Goal: Information Seeking & Learning: Learn about a topic

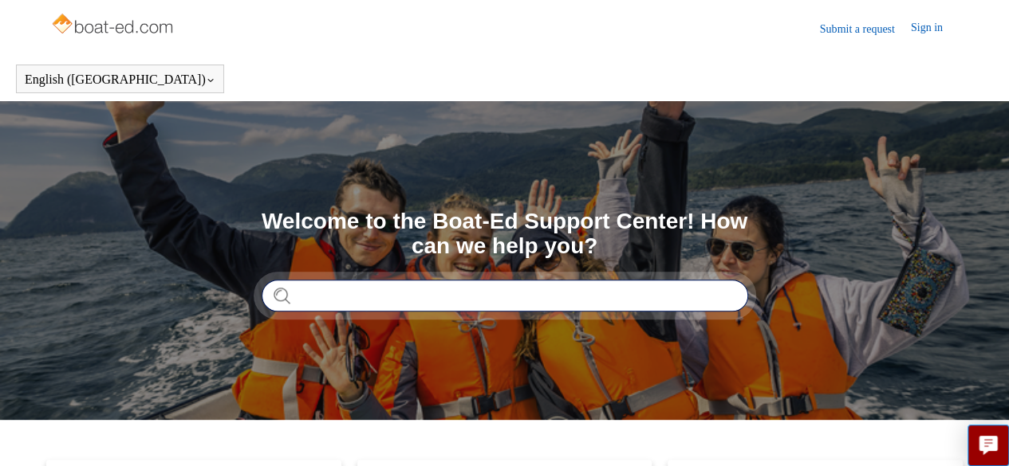
click at [308, 293] on input "Search" at bounding box center [505, 296] width 486 height 32
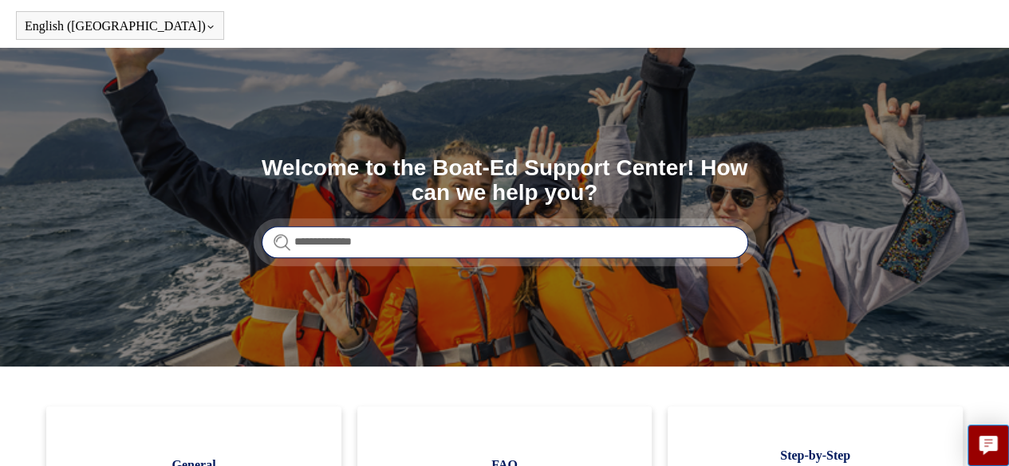
scroll to position [53, 0]
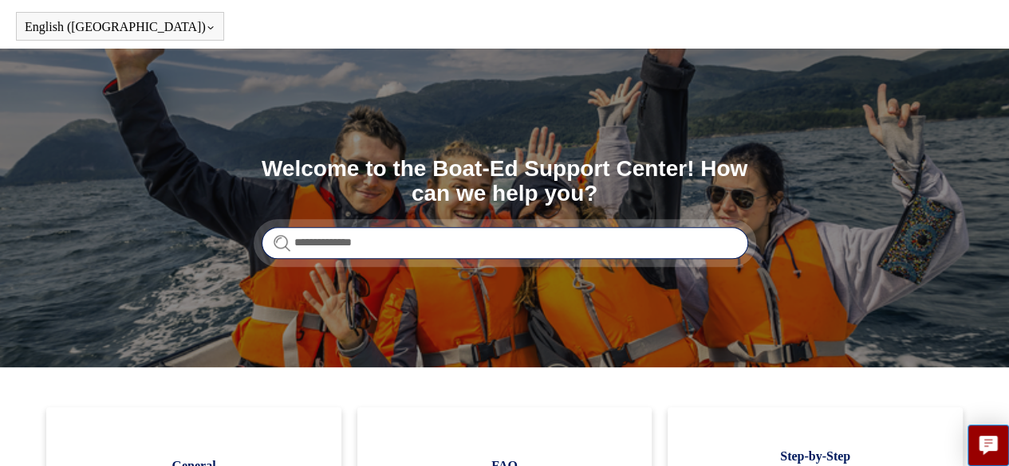
type input "**********"
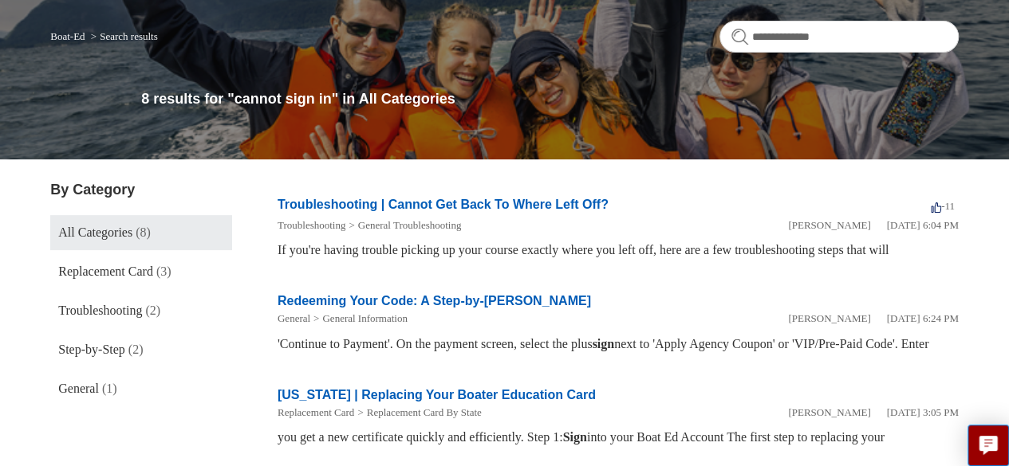
scroll to position [121, 0]
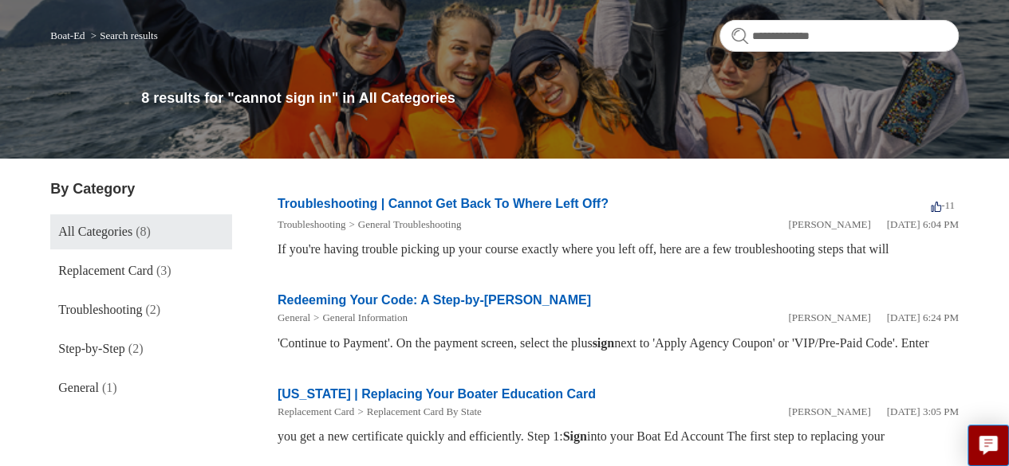
click at [582, 227] on li "Troubleshooting General Troubleshooting" at bounding box center [532, 225] width 510 height 16
click at [568, 199] on link "Troubleshooting | Cannot Get Back To Where Left Off?" at bounding box center [442, 204] width 331 height 14
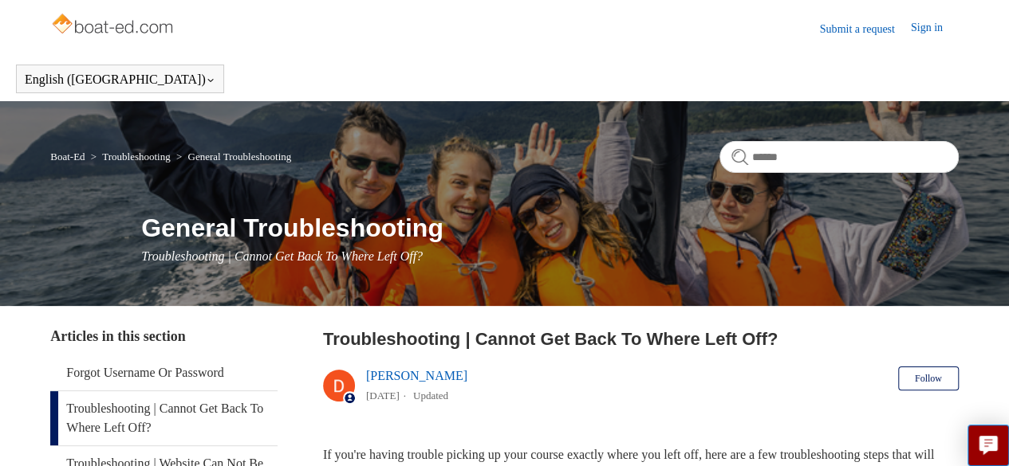
click at [920, 25] on link "Sign in" at bounding box center [935, 28] width 48 height 19
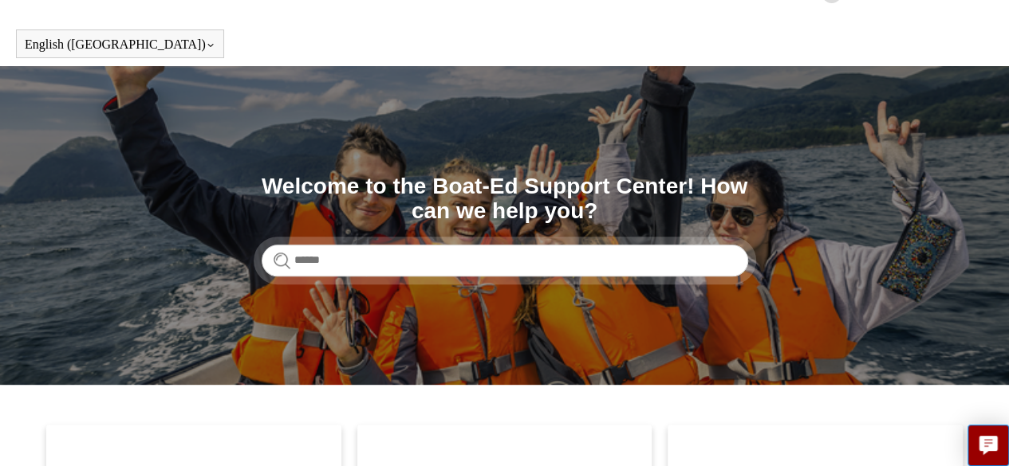
scroll to position [36, 0]
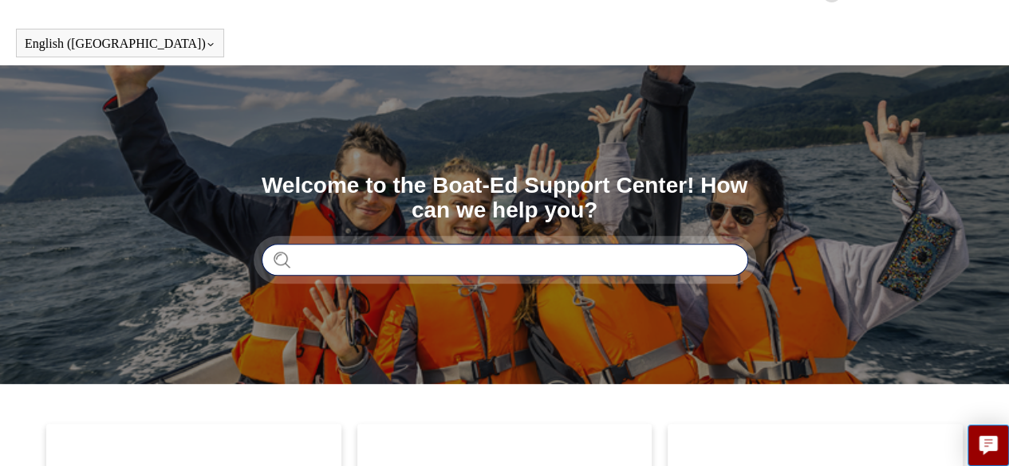
click at [313, 262] on input "Search" at bounding box center [505, 260] width 486 height 32
type input "**********"
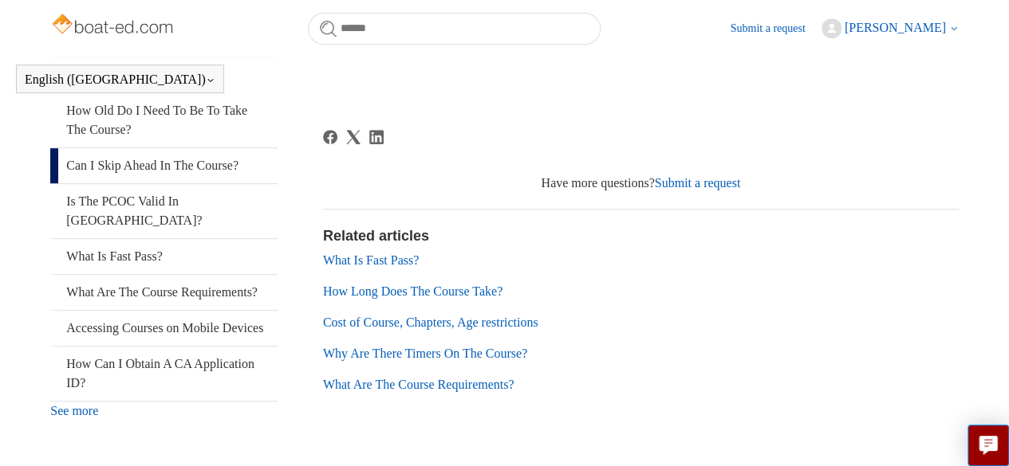
scroll to position [367, 0]
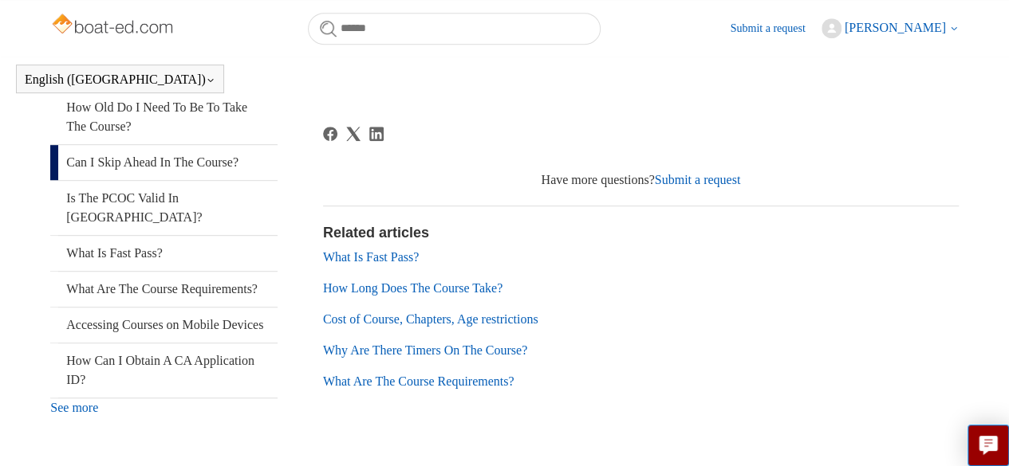
click at [399, 258] on link "What Is Fast Pass?" at bounding box center [371, 257] width 96 height 14
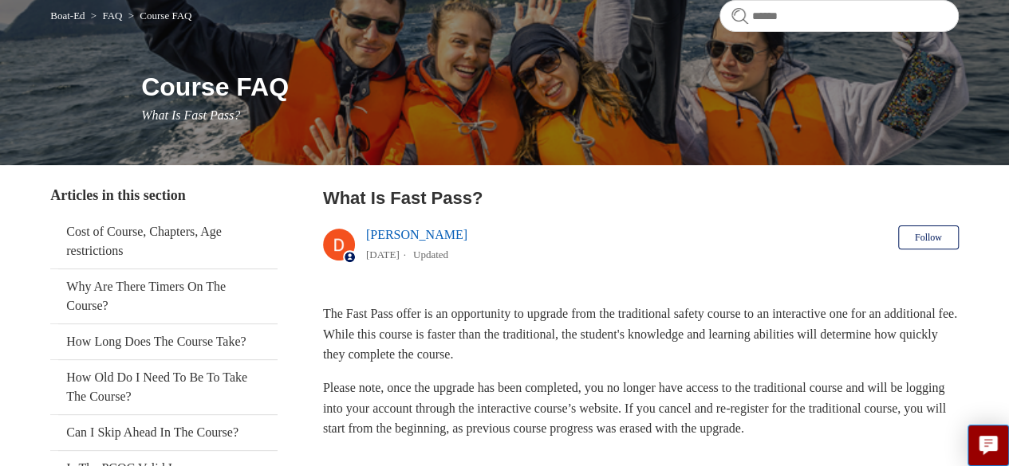
scroll to position [142, 0]
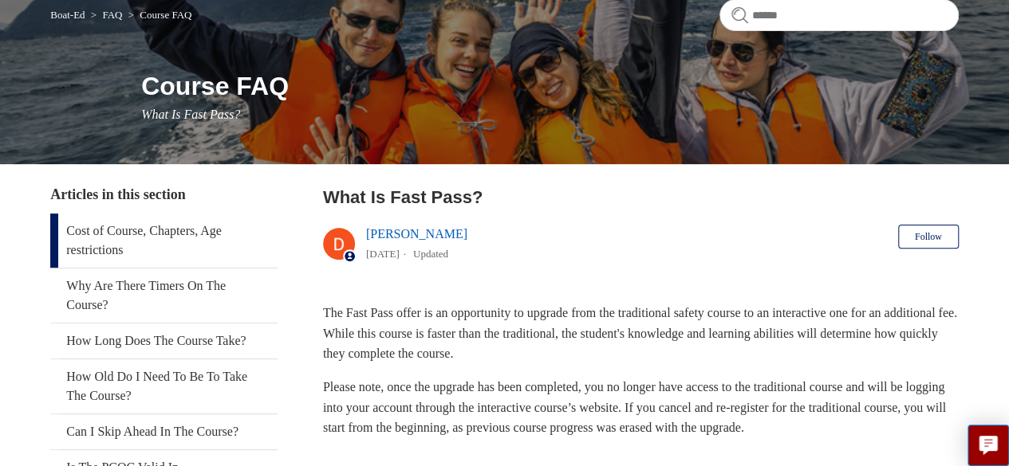
click at [159, 227] on link "Cost of Course, Chapters, Age restrictions" at bounding box center [163, 241] width 227 height 54
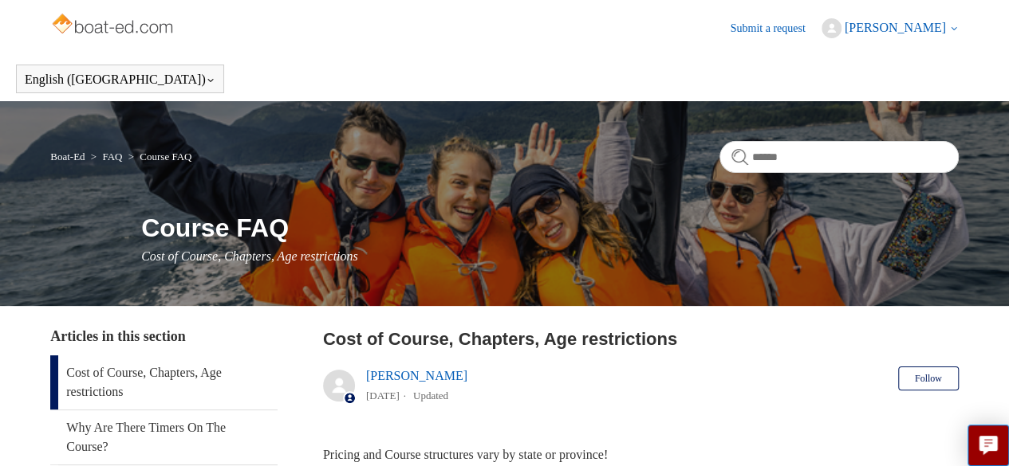
click at [882, 23] on span "[PERSON_NAME]" at bounding box center [894, 28] width 101 height 14
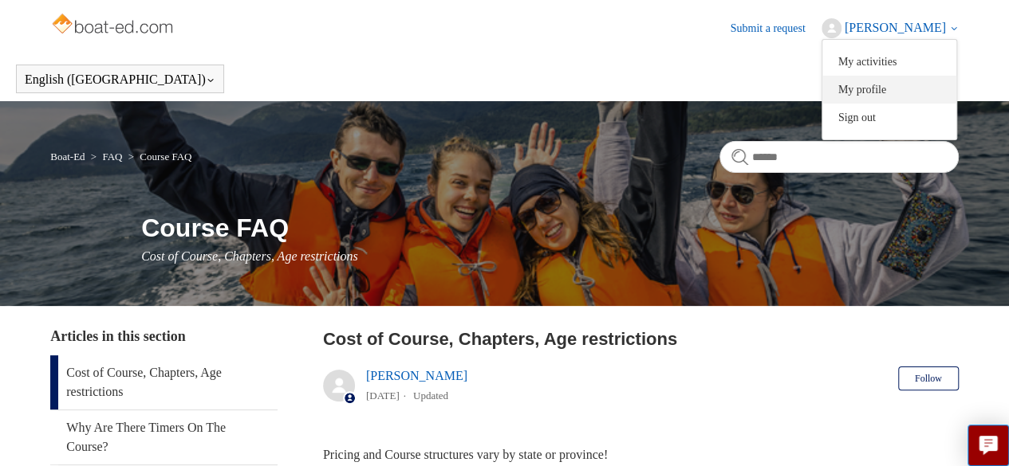
click at [861, 87] on link "My profile" at bounding box center [889, 90] width 134 height 28
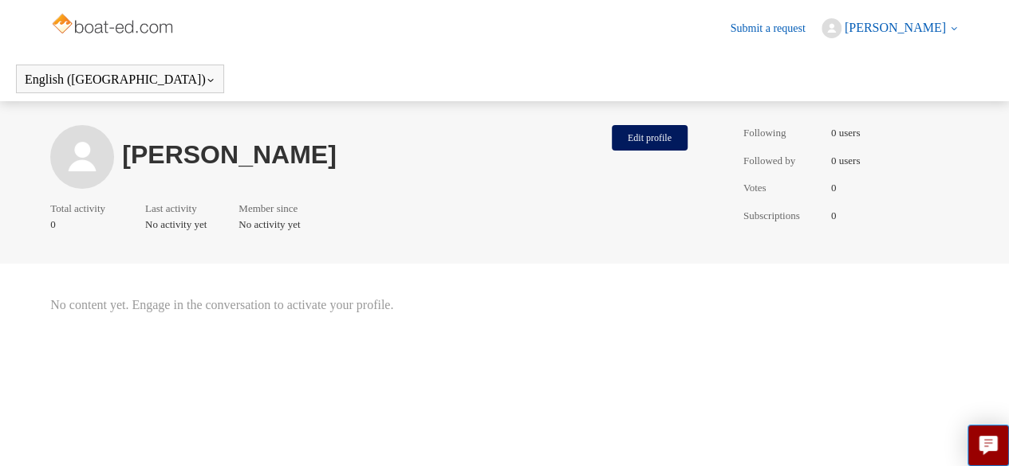
click at [115, 22] on img at bounding box center [113, 26] width 127 height 32
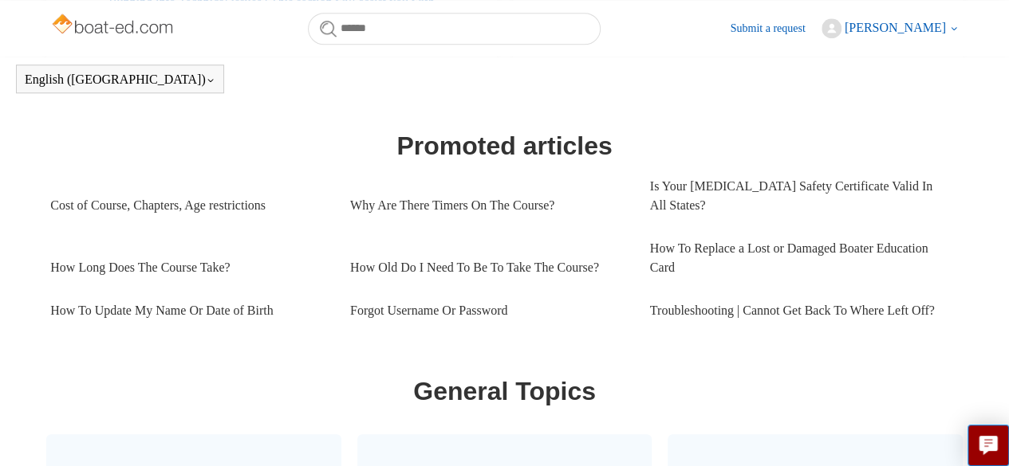
scroll to position [675, 0]
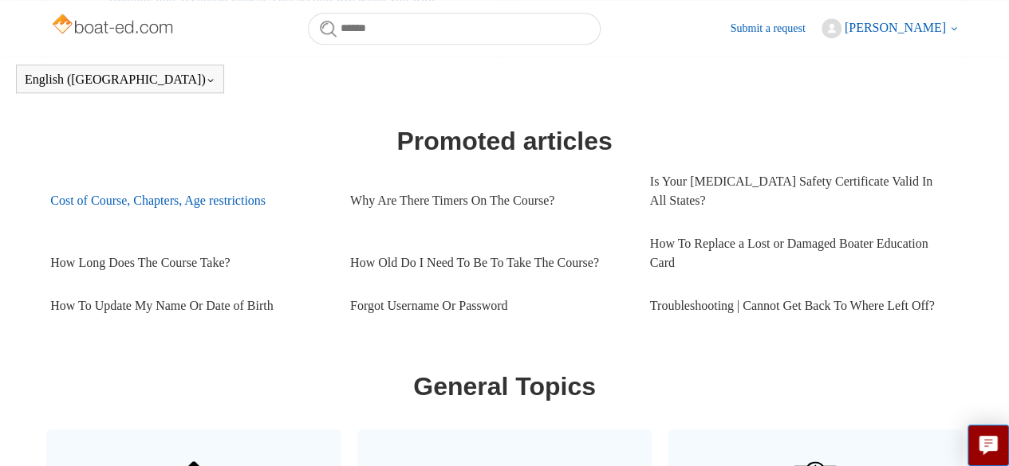
click at [233, 179] on link "Cost of Course, Chapters, Age restrictions" at bounding box center [188, 200] width 276 height 43
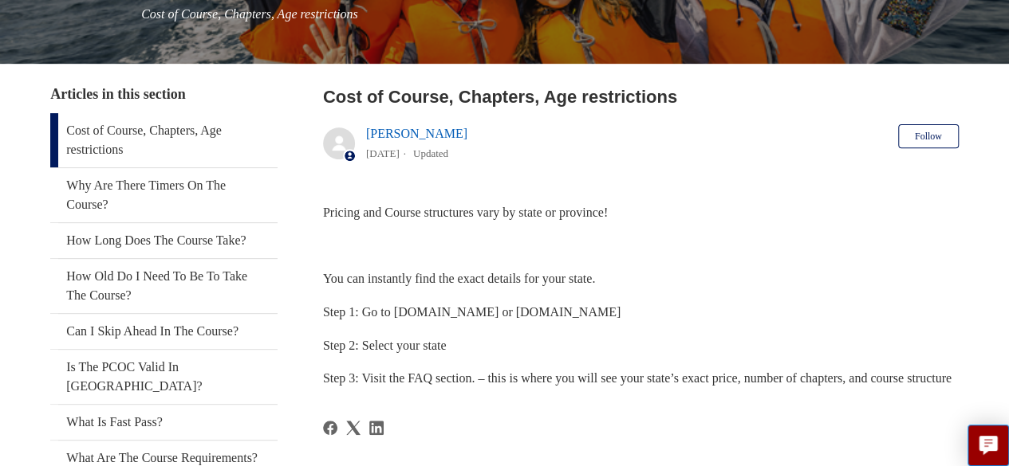
scroll to position [241, 0]
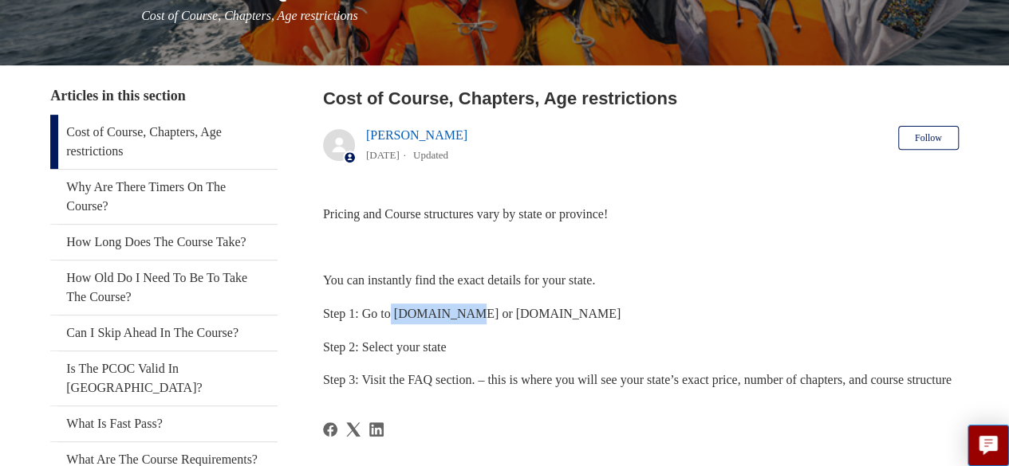
drag, startPoint x: 474, startPoint y: 312, endPoint x: 394, endPoint y: 317, distance: 79.9
click at [394, 317] on span "Step 1: Go to [DOMAIN_NAME] or [DOMAIN_NAME]" at bounding box center [471, 314] width 297 height 14
